Goal: Task Accomplishment & Management: Manage account settings

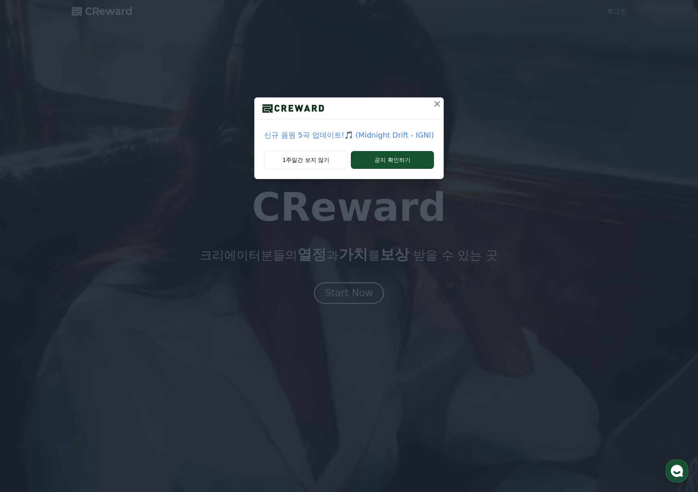
click at [435, 106] on icon at bounding box center [437, 104] width 10 height 10
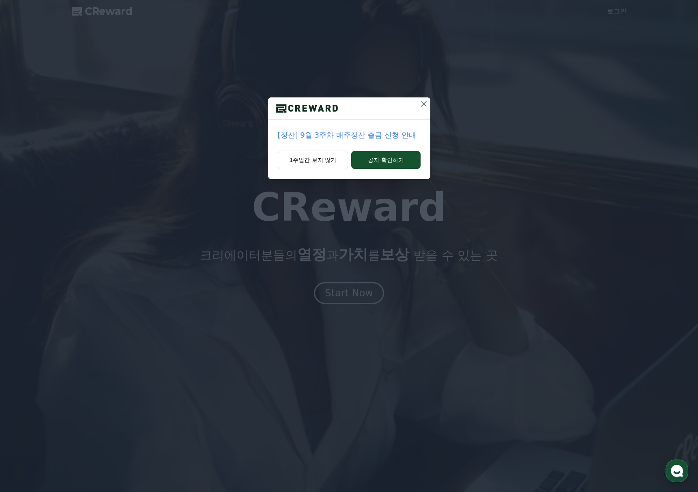
click at [421, 101] on icon at bounding box center [424, 104] width 10 height 10
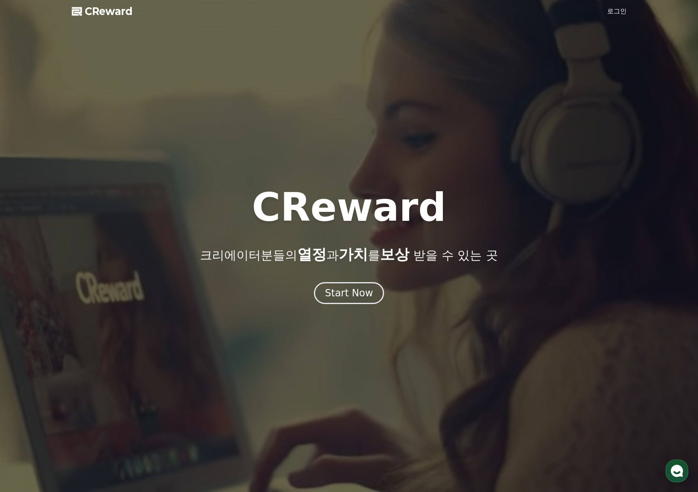
click at [605, 14] on div at bounding box center [349, 246] width 698 height 492
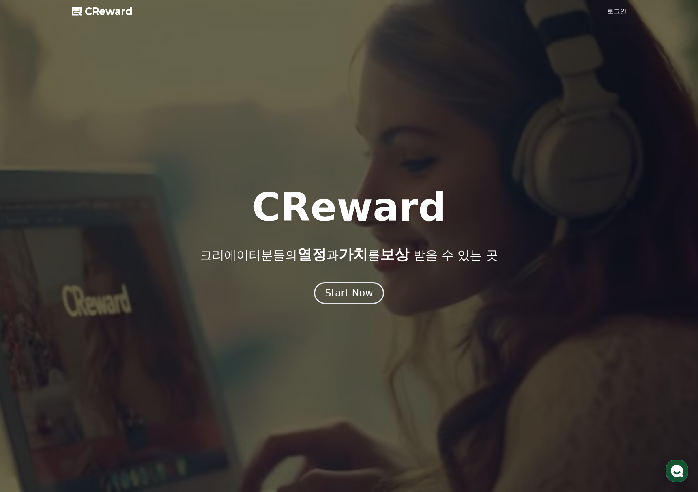
click at [612, 13] on link "로그인" at bounding box center [616, 11] width 19 height 10
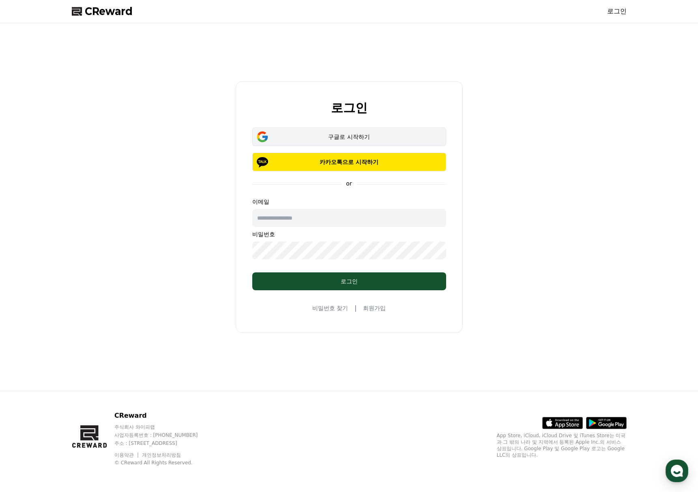
click at [365, 137] on div "구글로 시작하기" at bounding box center [349, 137] width 170 height 8
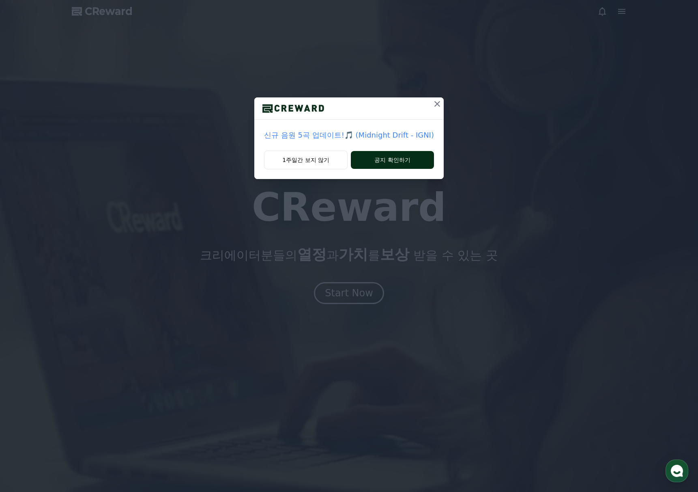
click at [410, 159] on button "공지 확인하기" at bounding box center [392, 160] width 83 height 18
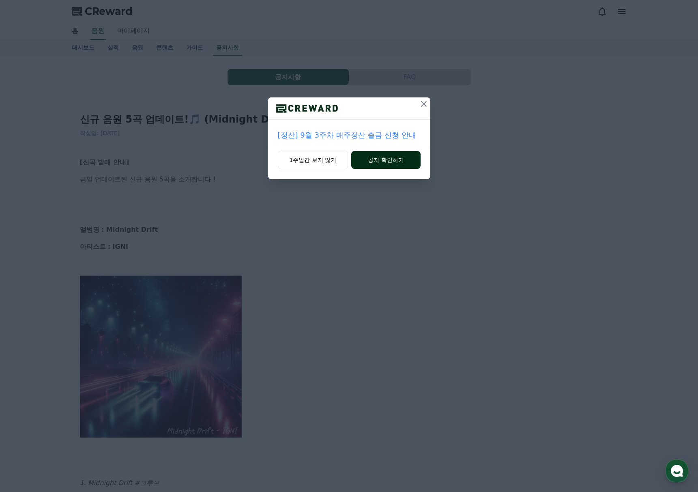
click at [383, 159] on button "공지 확인하기" at bounding box center [385, 160] width 69 height 18
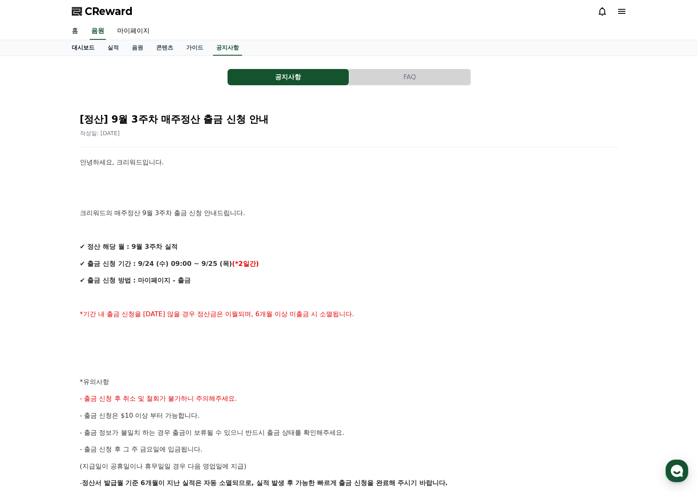
click at [86, 49] on link "대시보드" at bounding box center [83, 47] width 36 height 15
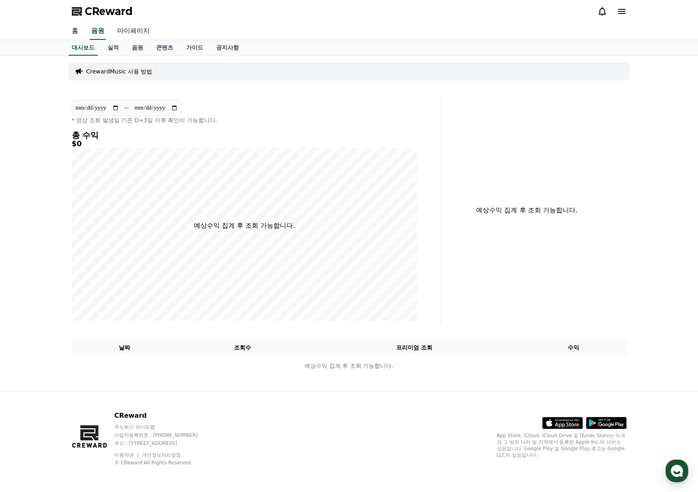
click at [138, 31] on link "마이페이지" at bounding box center [133, 31] width 45 height 17
select select "**********"
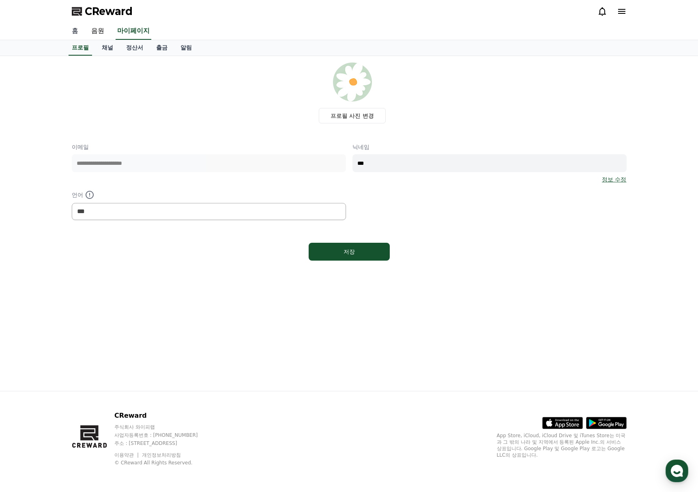
click at [79, 32] on link "홈" at bounding box center [74, 31] width 19 height 17
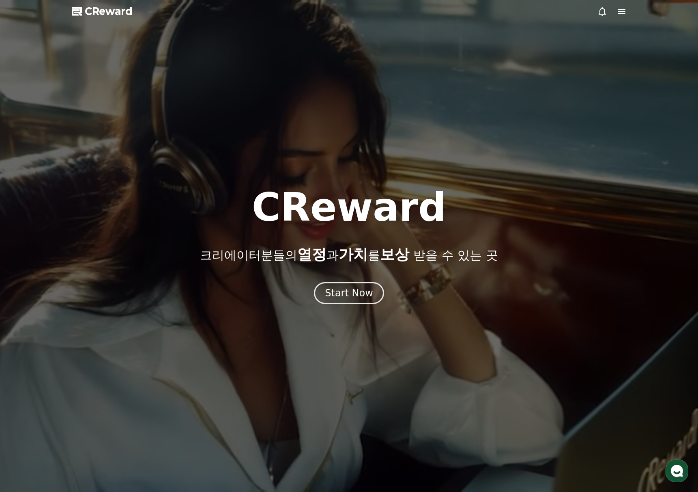
click at [617, 10] on icon at bounding box center [622, 11] width 10 height 10
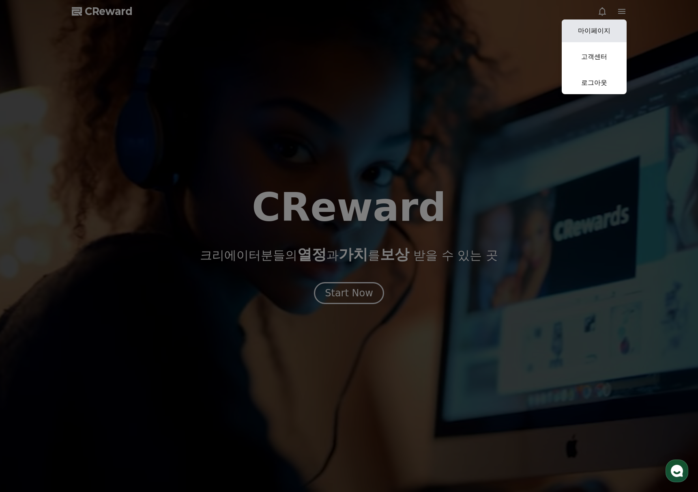
click at [601, 32] on link "마이페이지" at bounding box center [594, 30] width 65 height 23
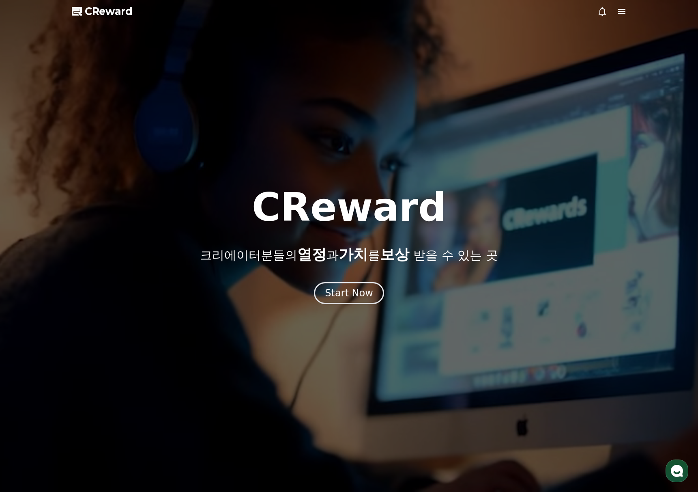
select select "**********"
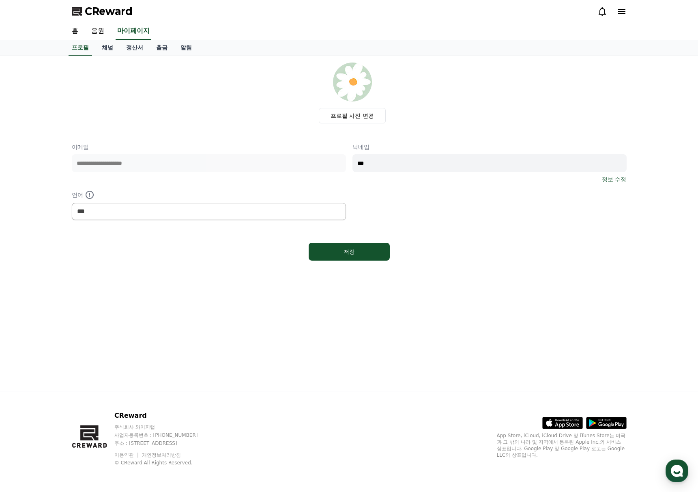
click at [602, 13] on icon at bounding box center [602, 11] width 10 height 10
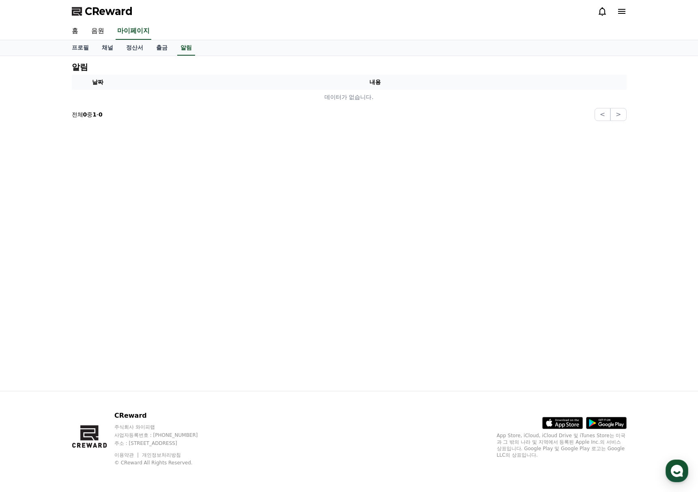
click at [602, 13] on icon at bounding box center [602, 11] width 10 height 10
click at [617, 11] on icon at bounding box center [622, 11] width 10 height 10
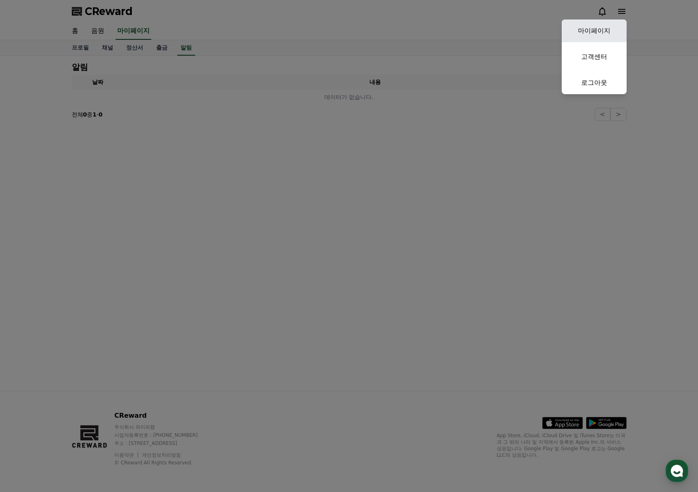
click at [607, 30] on link "마이페이지" at bounding box center [594, 30] width 65 height 23
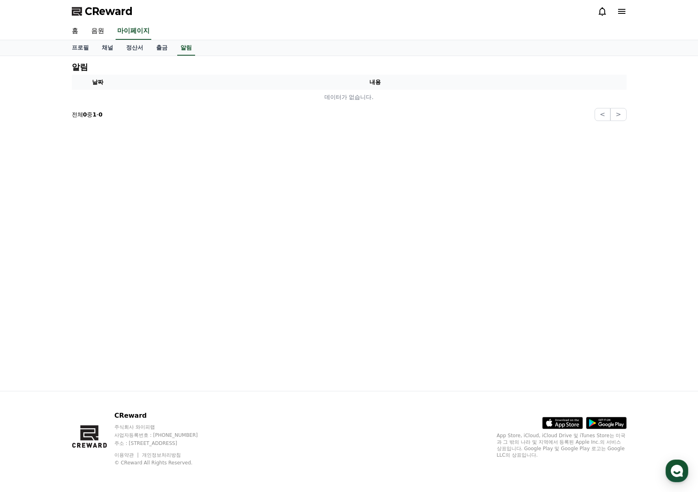
select select "**********"
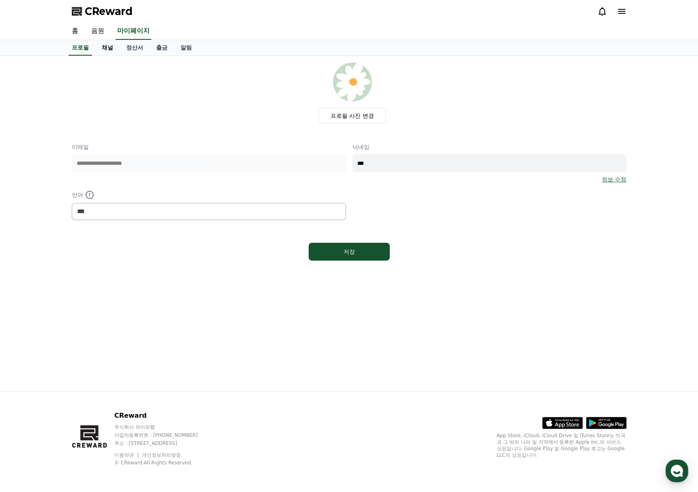
click at [107, 50] on link "채널" at bounding box center [107, 47] width 24 height 15
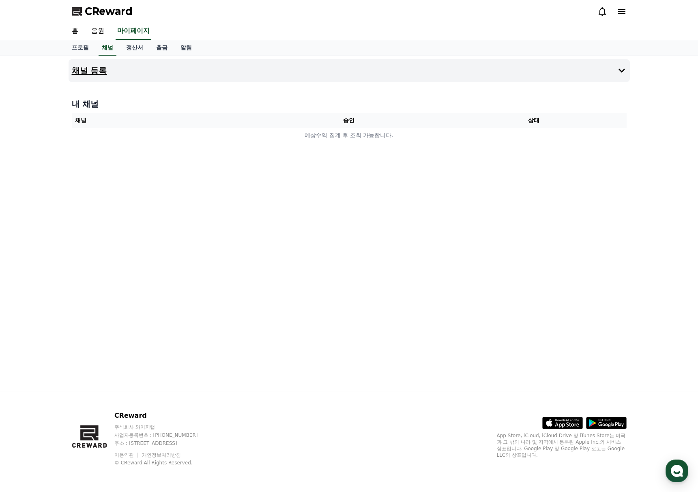
click at [236, 76] on button "채널 등록" at bounding box center [349, 70] width 561 height 23
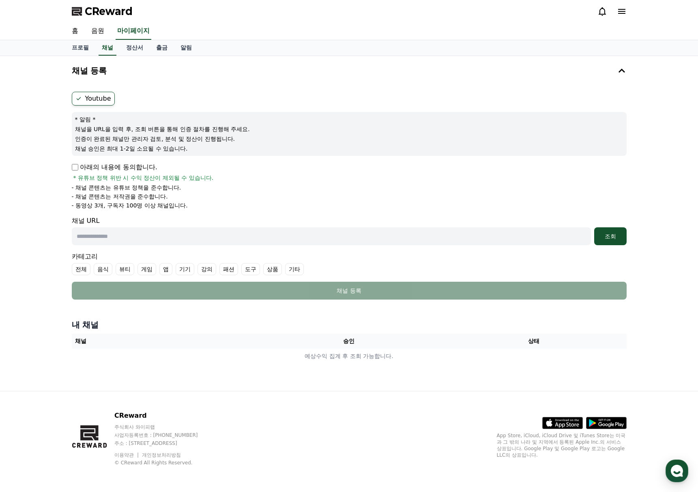
click at [674, 188] on div "채널 등록 Youtube * 알림 * 채널을 URL을 입력 후, 조회 버튼을 통해 인증 절차를 진행해 주세요. 인증이 완료된 채널만 관리자 검…" at bounding box center [349, 223] width 698 height 335
click at [291, 239] on input "text" at bounding box center [331, 236] width 519 height 18
paste input "**********"
type input "**********"
click at [608, 237] on div "조회" at bounding box center [610, 236] width 26 height 8
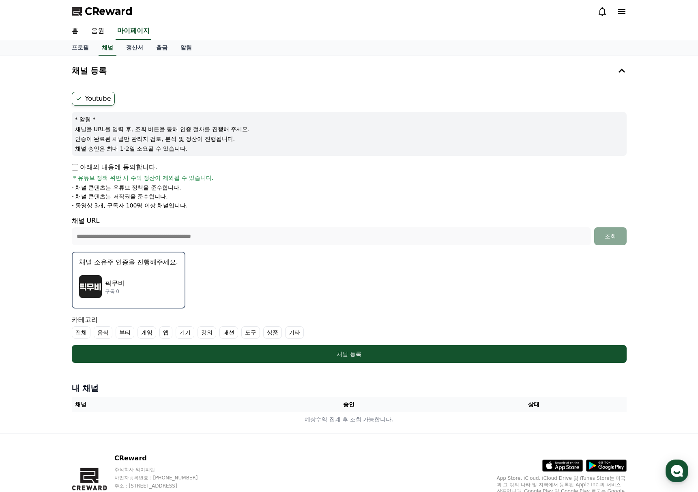
click at [129, 288] on div "픽무비 구독 0" at bounding box center [128, 286] width 99 height 32
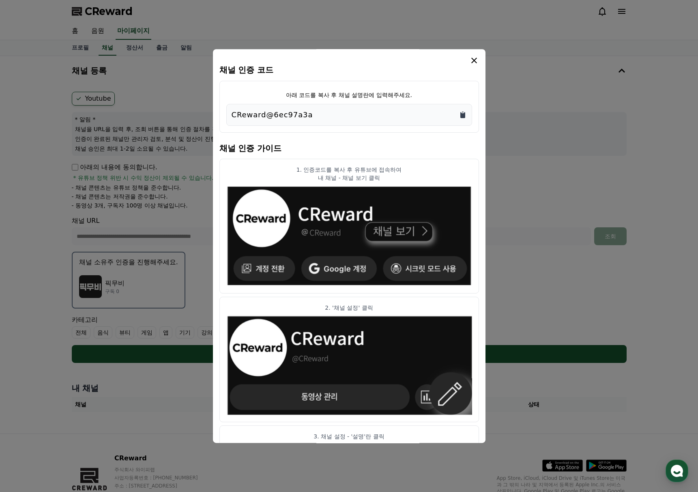
click at [462, 113] on icon "Copy to clipboard" at bounding box center [462, 115] width 5 height 6
click at [357, 177] on p "내 채널 - 채널 보기 클릭" at bounding box center [349, 178] width 246 height 8
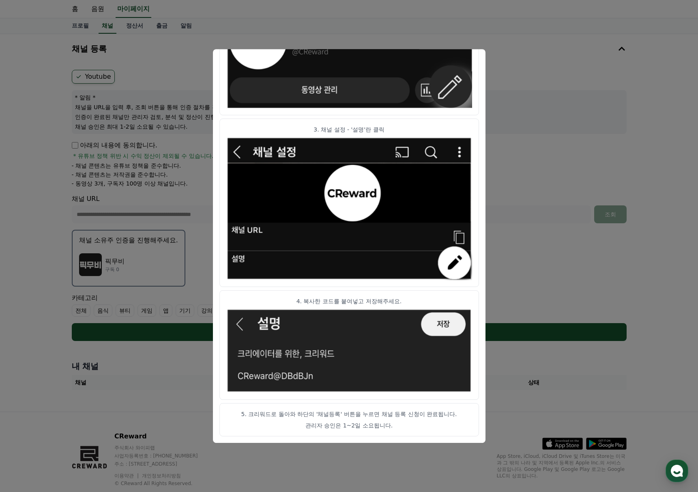
scroll to position [43, 0]
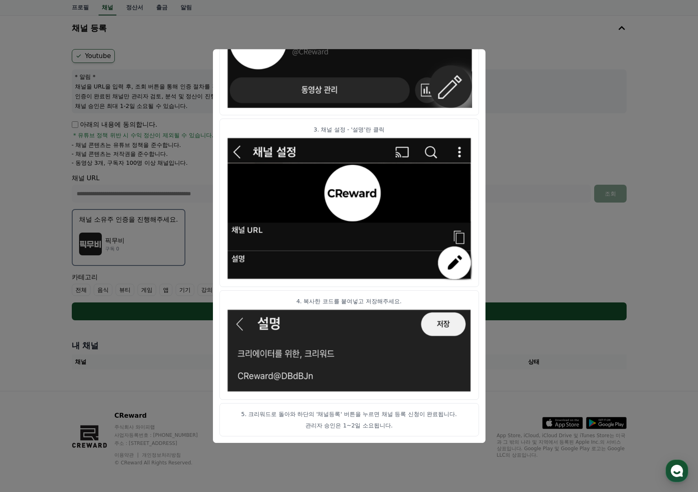
click at [535, 142] on button "close modal" at bounding box center [349, 246] width 698 height 492
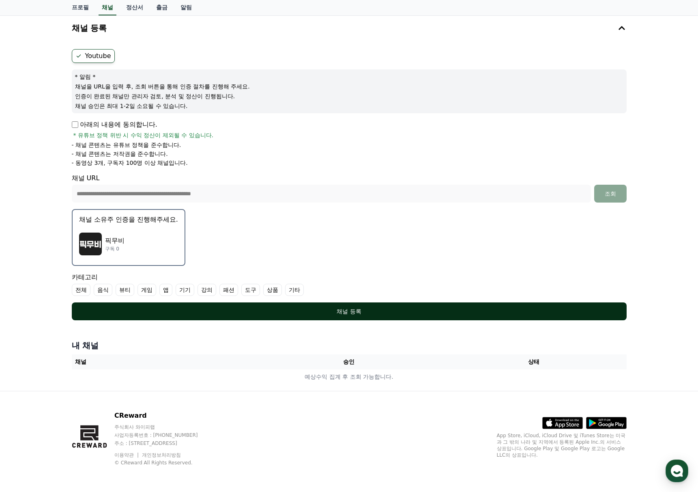
click at [227, 307] on div "채널 등록" at bounding box center [349, 311] width 522 height 8
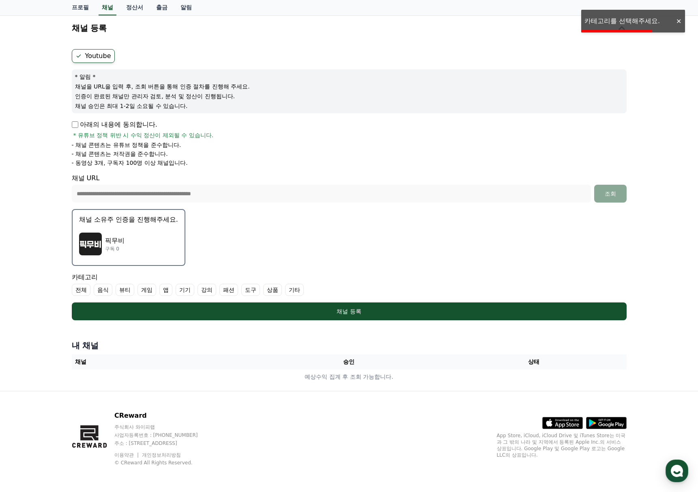
click at [154, 253] on div "픽무비 구독 0" at bounding box center [128, 244] width 99 height 32
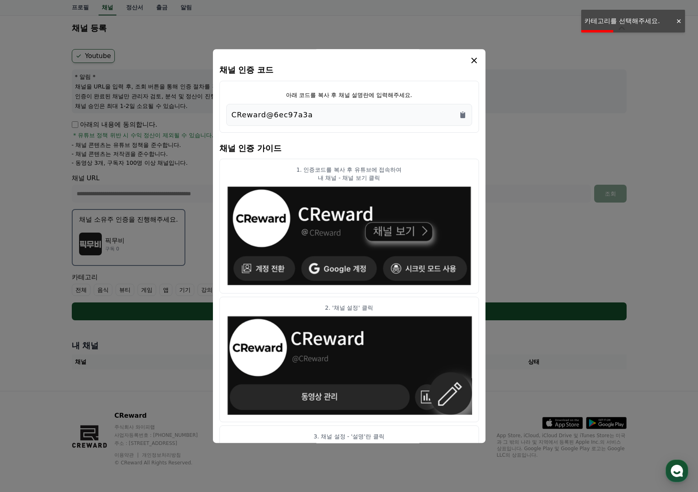
click at [479, 63] on icon "modal" at bounding box center [474, 61] width 10 height 10
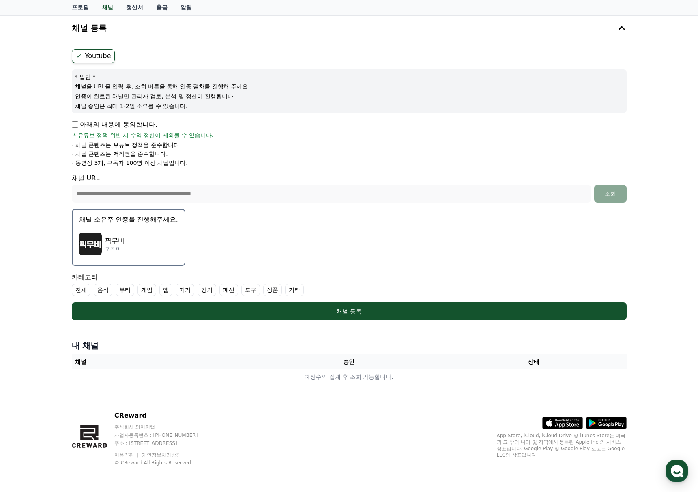
click at [290, 291] on label "기타" at bounding box center [294, 290] width 19 height 12
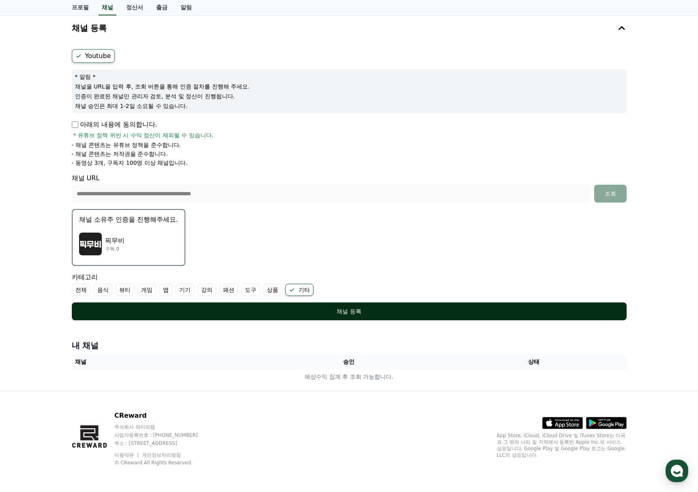
click at [303, 312] on div "채널 등록" at bounding box center [349, 311] width 522 height 8
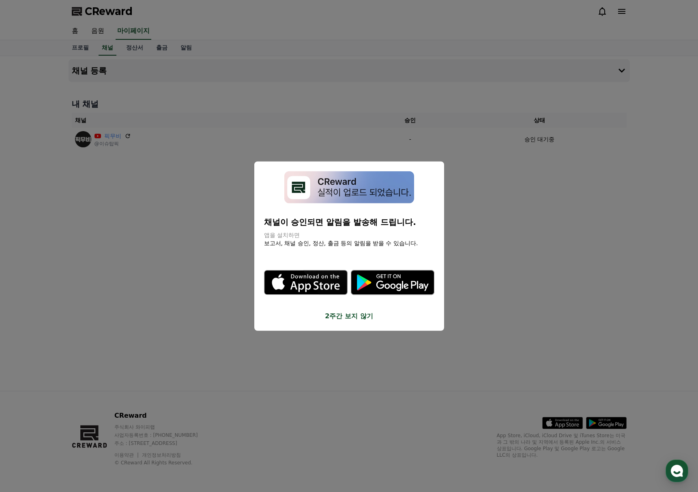
click at [336, 315] on button "2주간 보지 않기" at bounding box center [349, 316] width 170 height 10
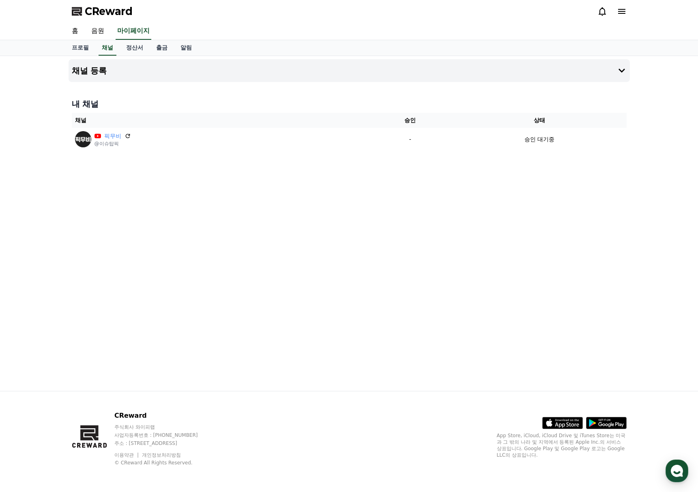
click at [221, 253] on div "채널 등록 내 채널 채널 승인 상태 픽무비 @이슈탑픽 - 승인 대기중" at bounding box center [349, 223] width 568 height 335
click at [100, 31] on link "음원" at bounding box center [98, 31] width 26 height 17
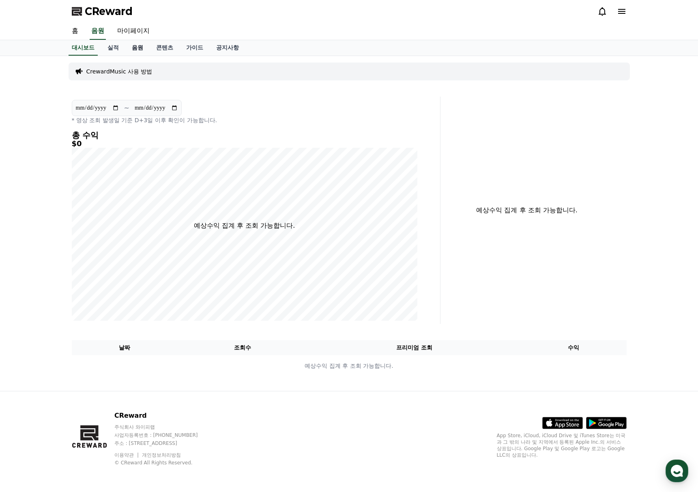
click at [144, 50] on link "음원" at bounding box center [137, 47] width 24 height 15
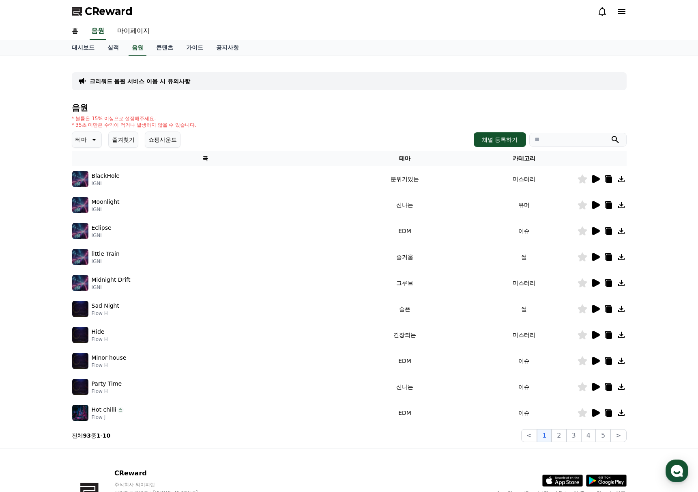
click at [108, 178] on p "BlackHole" at bounding box center [106, 176] width 28 height 9
click at [594, 181] on icon at bounding box center [596, 179] width 8 height 8
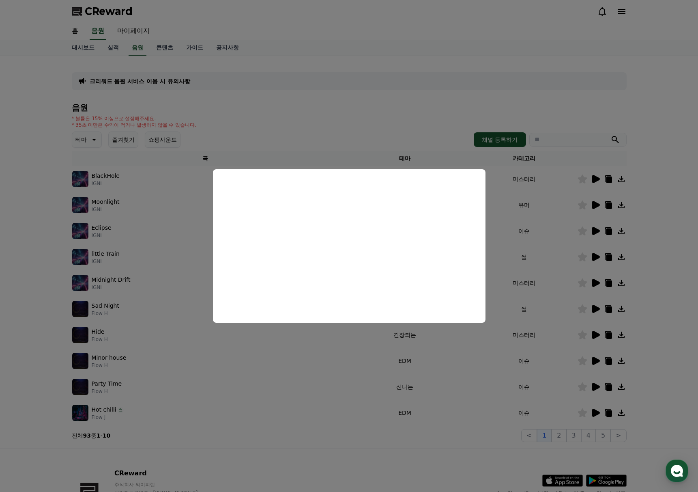
click at [53, 330] on button "close modal" at bounding box center [349, 246] width 698 height 492
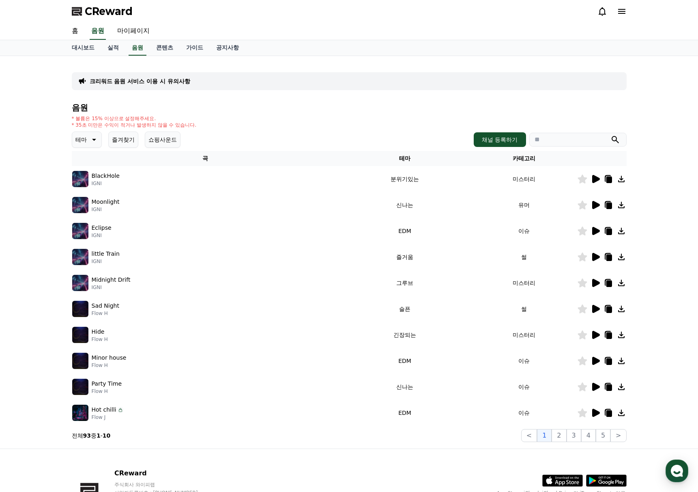
click at [596, 203] on icon at bounding box center [596, 205] width 8 height 8
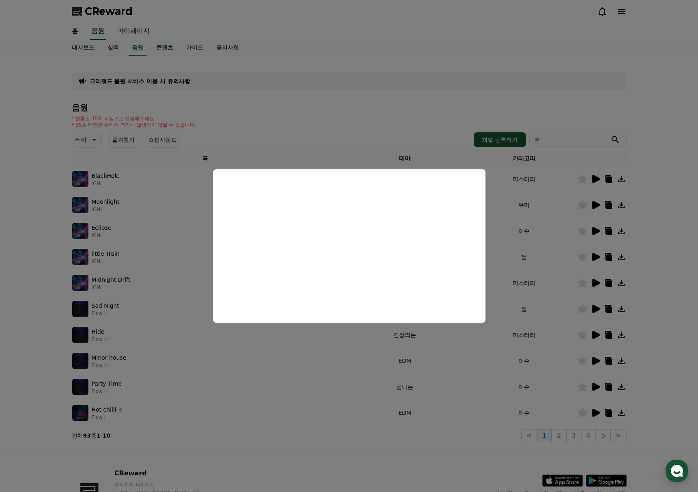
click at [596, 203] on button "close modal" at bounding box center [349, 246] width 698 height 492
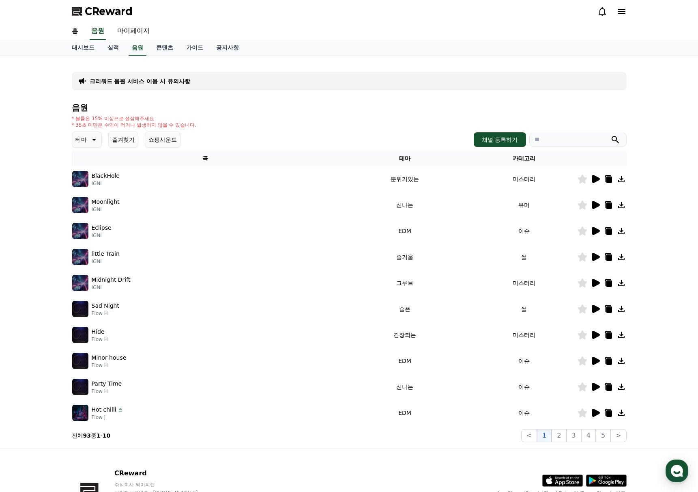
click at [596, 203] on icon at bounding box center [596, 205] width 8 height 8
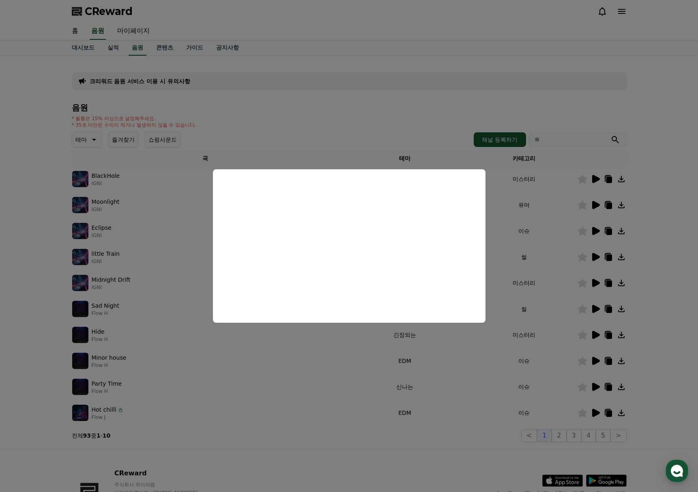
click at [576, 88] on button "close modal" at bounding box center [349, 246] width 698 height 492
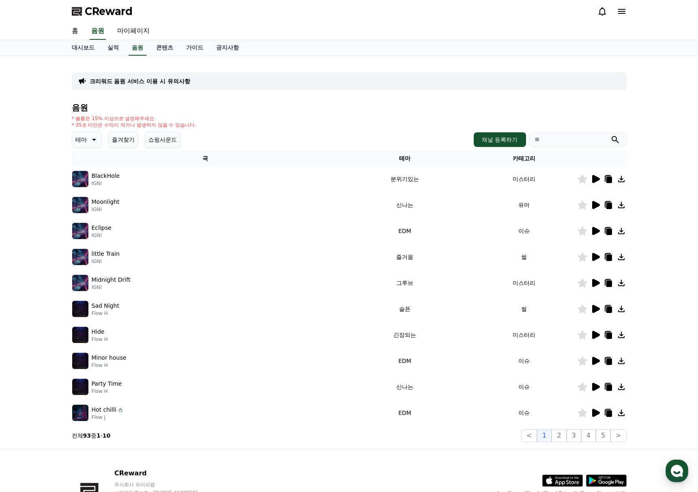
click at [665, 130] on div "크리워드 음원 서비스 이용 시 유의사항 음원 * 볼륨은 15% 이상으로 설정해주세요. * 35초 미만은 수익이 적거나 발생하지 않을 수 있습니…" at bounding box center [349, 252] width 698 height 392
click at [654, 132] on div "크리워드 음원 서비스 이용 시 유의사항 음원 * 볼륨은 15% 이상으로 설정해주세요. * 35초 미만은 수익이 적거나 발생하지 않을 수 있습니…" at bounding box center [349, 252] width 698 height 392
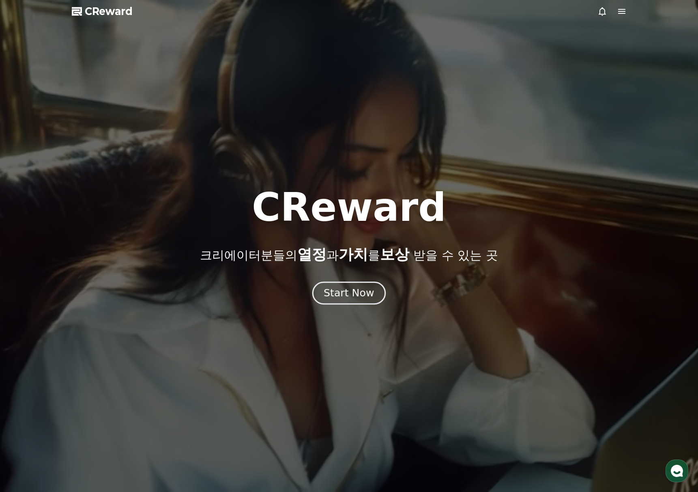
click at [356, 294] on div "Start Now" at bounding box center [349, 293] width 50 height 14
